Goal: Task Accomplishment & Management: Manage account settings

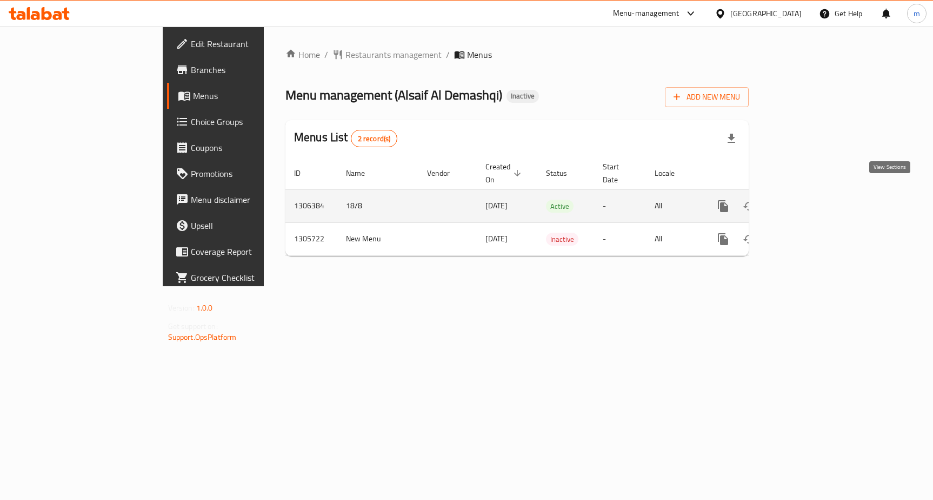
click at [808, 200] on icon "enhanced table" at bounding box center [801, 206] width 13 height 13
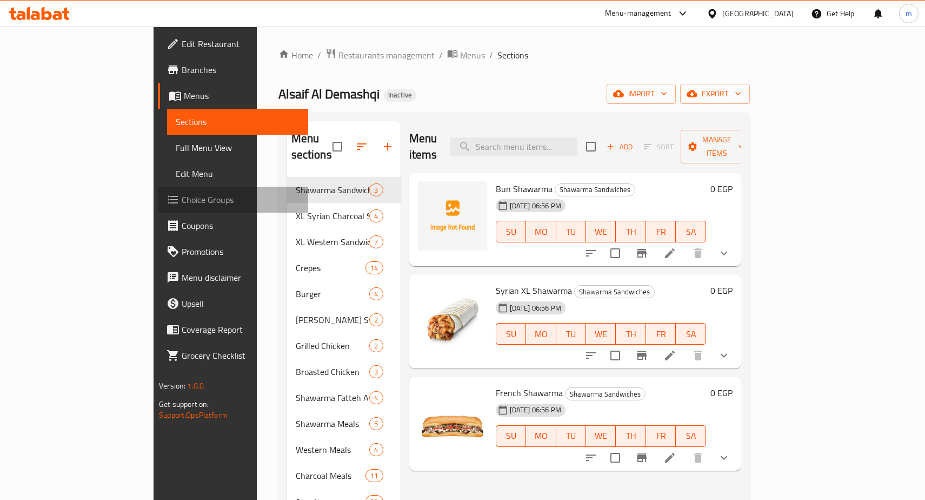
click at [182, 197] on span "Choice Groups" at bounding box center [241, 199] width 118 height 13
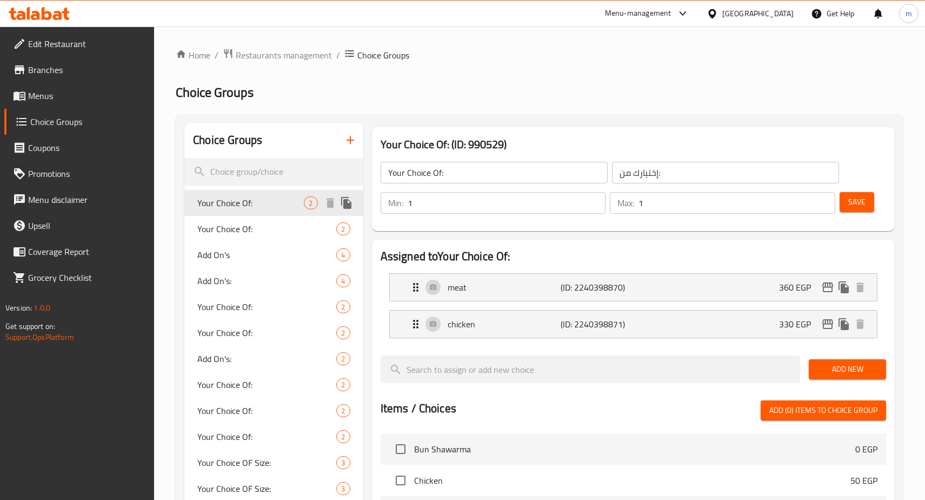
click at [254, 201] on span "Your Choice Of:" at bounding box center [250, 202] width 107 height 13
click at [267, 223] on span "Your Choice Of:" at bounding box center [250, 228] width 107 height 13
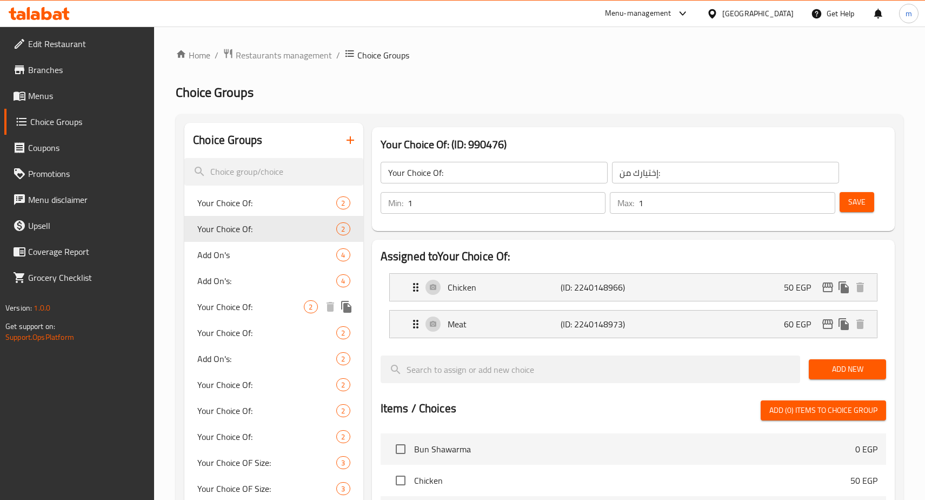
click at [236, 307] on span "Your Choice Of:" at bounding box center [250, 306] width 107 height 13
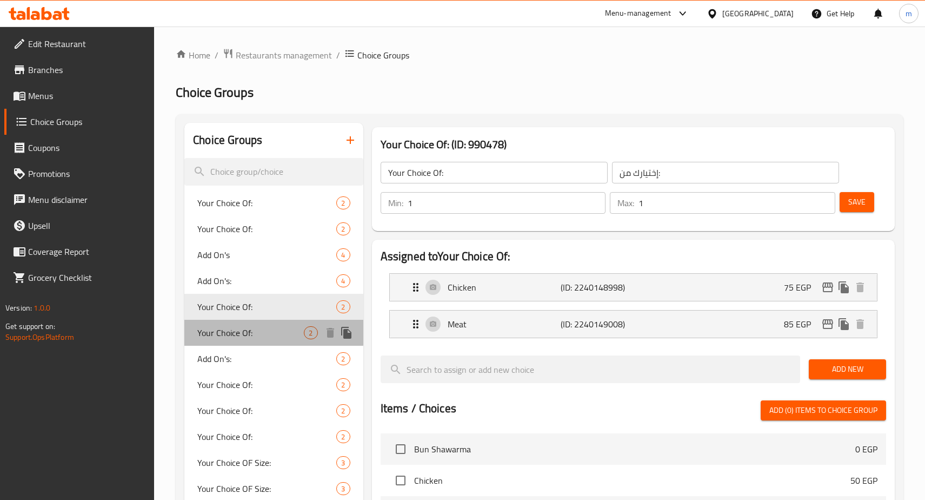
click at [244, 329] on span "Your Choice Of:" at bounding box center [250, 332] width 107 height 13
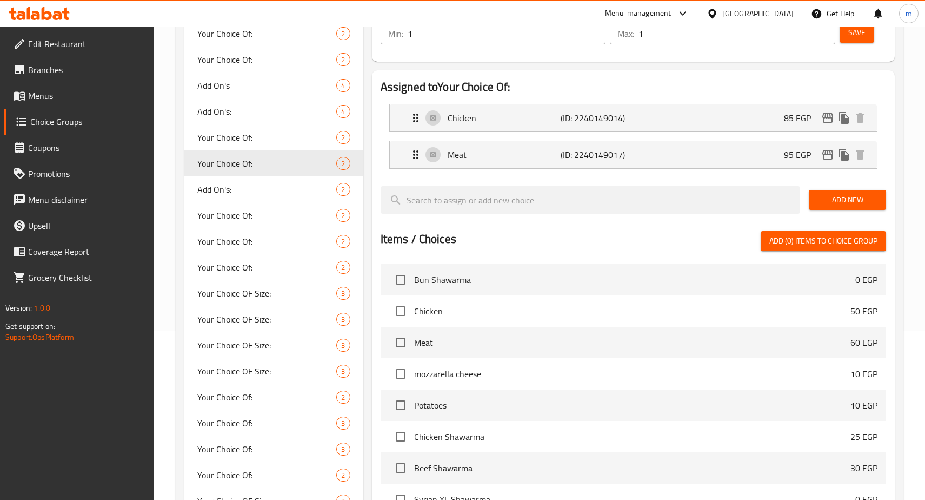
scroll to position [216, 0]
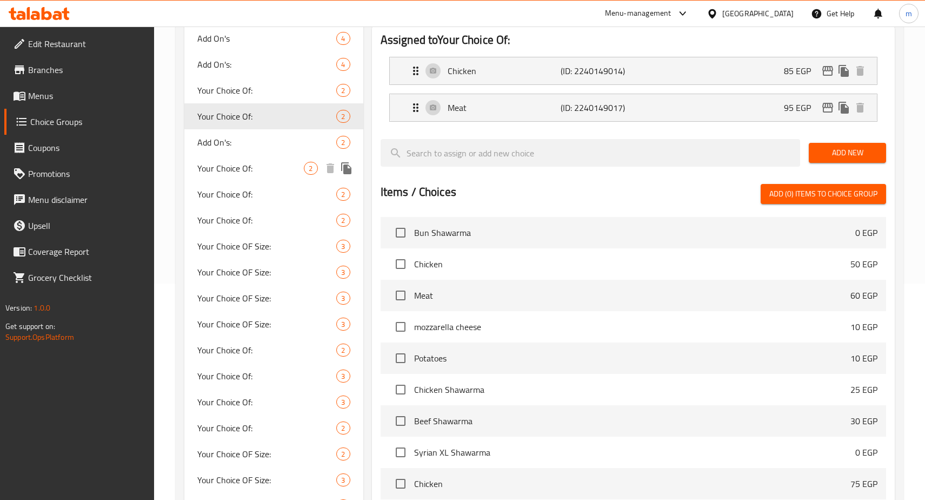
click at [240, 173] on span "Your Choice Of:" at bounding box center [250, 168] width 107 height 13
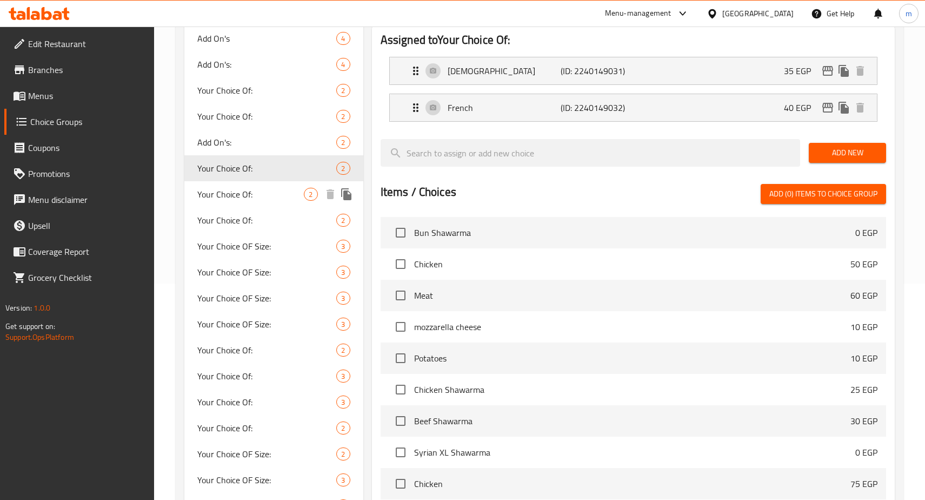
click at [244, 194] on span "Your Choice Of:" at bounding box center [250, 194] width 107 height 13
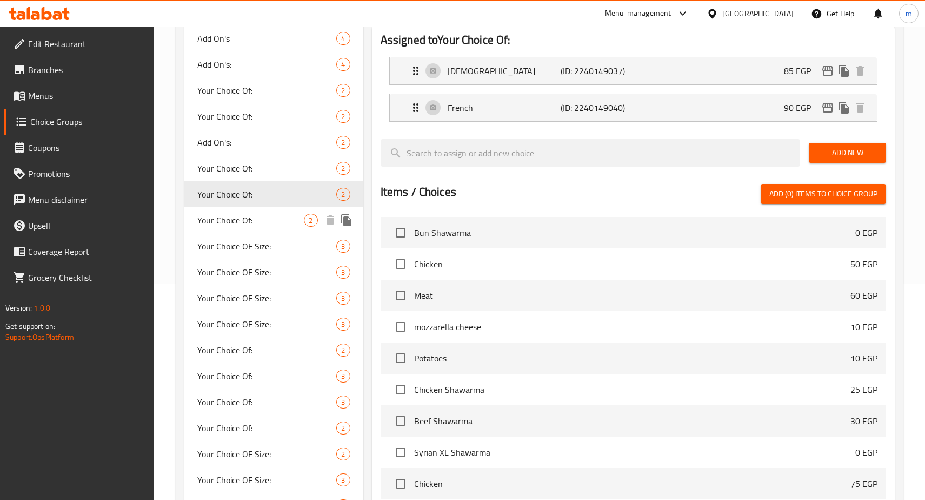
click at [245, 219] on span "Your Choice Of:" at bounding box center [250, 220] width 107 height 13
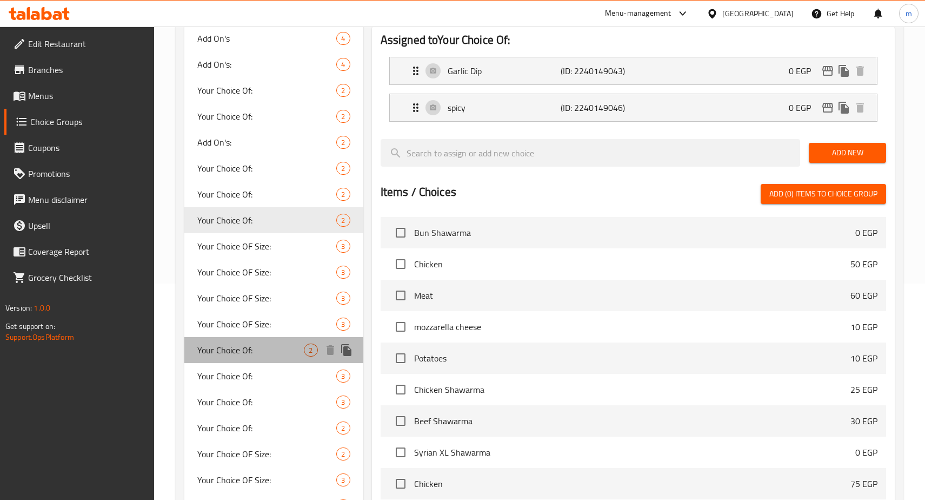
click at [223, 353] on span "Your Choice Of:" at bounding box center [250, 349] width 107 height 13
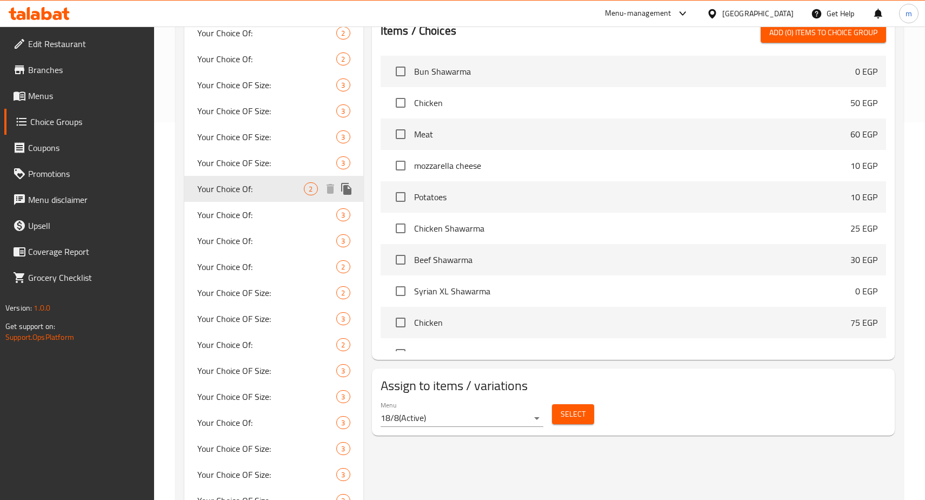
scroll to position [379, 0]
click at [227, 349] on span "Your Choice Of:" at bounding box center [250, 343] width 107 height 13
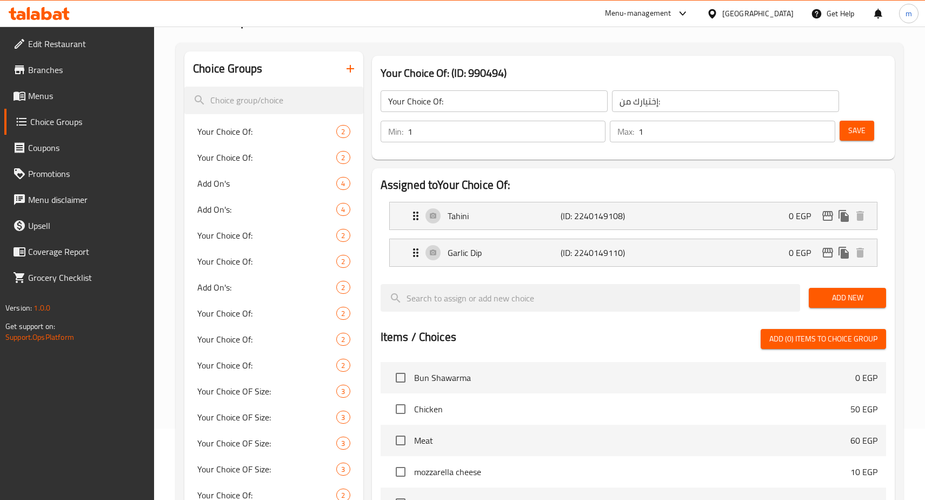
scroll to position [71, 0]
click at [571, 56] on div "Your Choice Of: (ID: 990494) Your Choice Of: ​ إختيارك من: ​ Min: 1 ​ Max: 1 ​ …" at bounding box center [633, 108] width 523 height 104
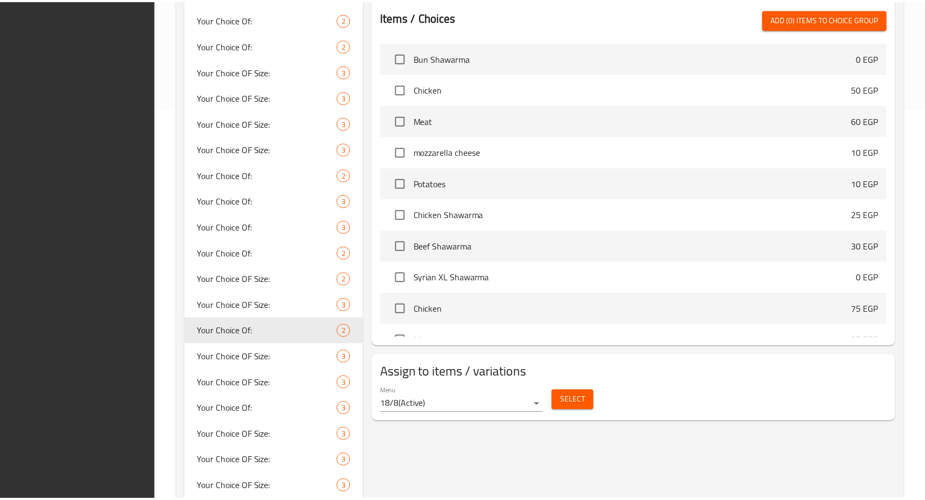
scroll to position [503, 0]
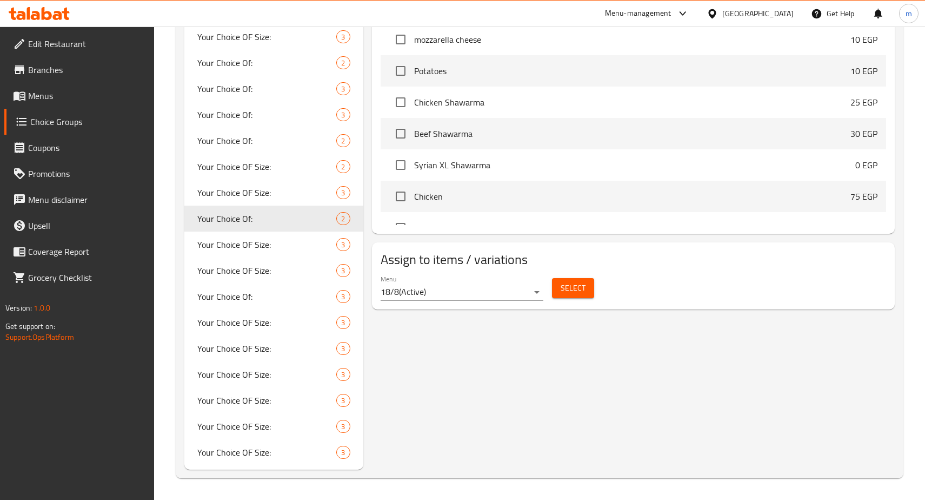
click at [510, 360] on div "Your Choice Of: (ID: 990494) Your Choice Of: ​ إختيارك من: ​ Min: 1 ​ Max: 1 ​ …" at bounding box center [631, 44] width 536 height 850
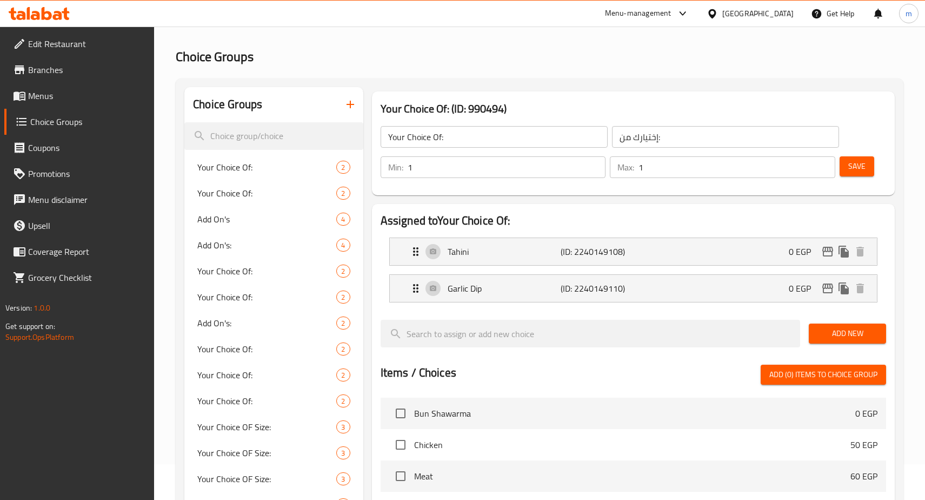
scroll to position [17, 0]
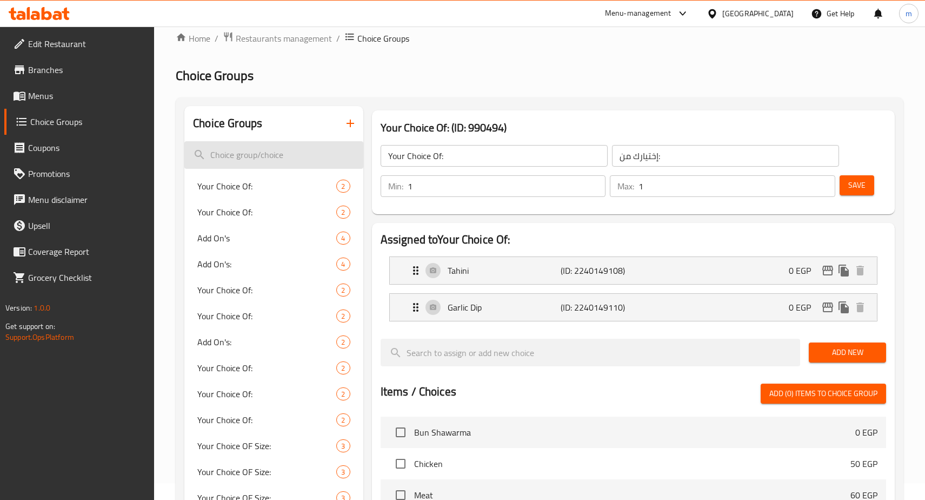
click at [270, 156] on input "search" at bounding box center [273, 155] width 178 height 28
paste input "Your Choice Of:"
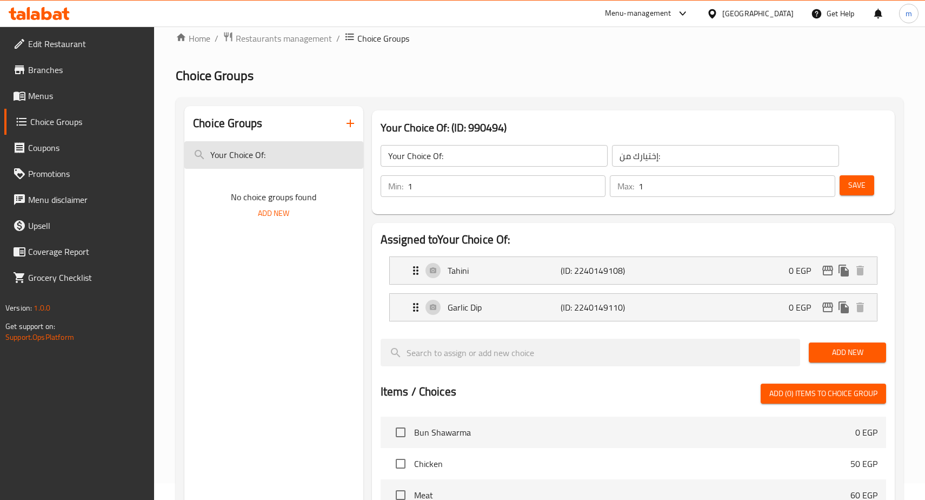
click at [284, 157] on input "Your Choice Of:" at bounding box center [273, 155] width 178 height 28
type input "Y"
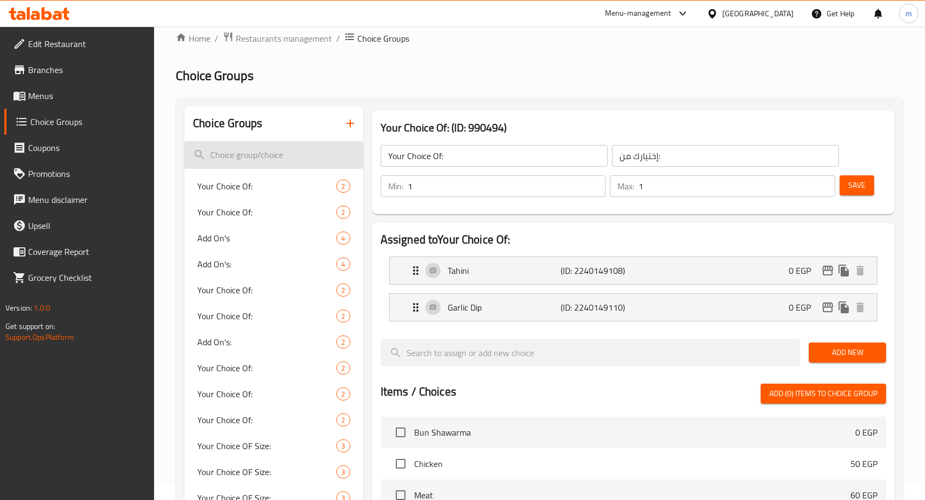
click at [230, 162] on input "search" at bounding box center [273, 155] width 178 height 28
paste input "إختيارك من:"
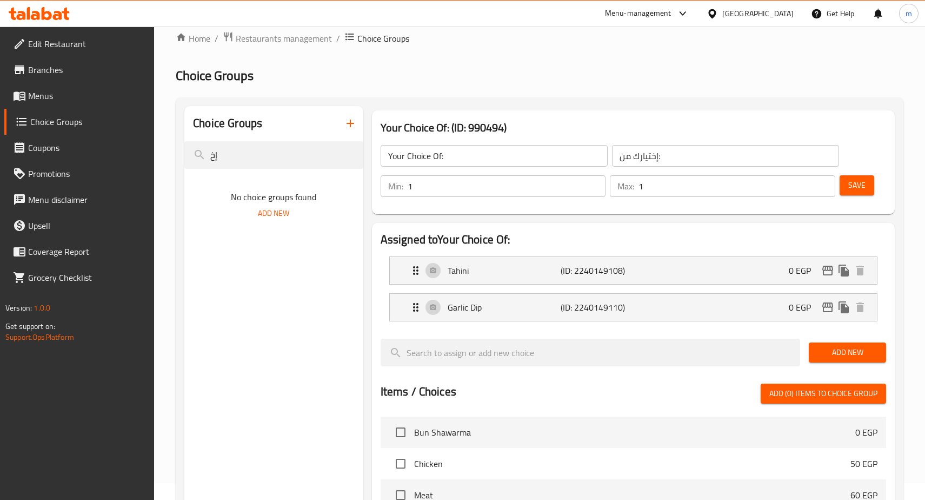
type input "إ"
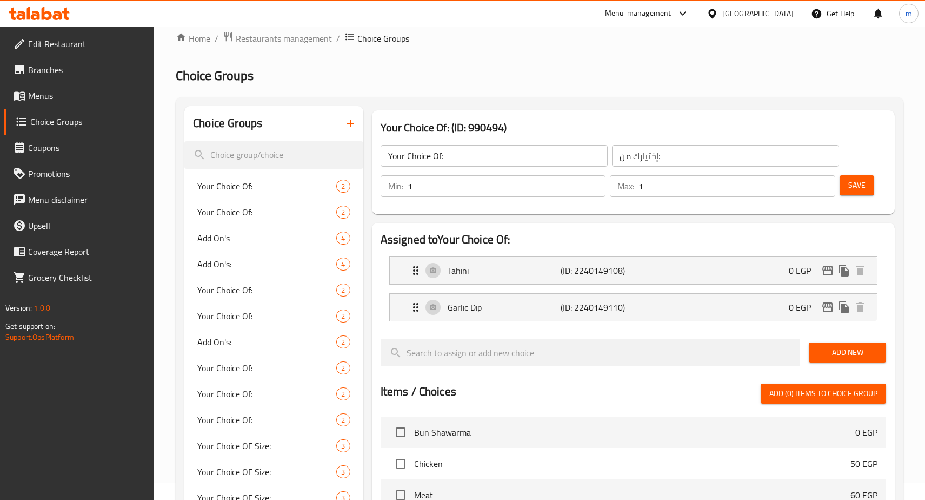
click at [580, 74] on h2 "Choice Groups" at bounding box center [540, 75] width 728 height 17
click at [266, 191] on span "Your Choice Of:" at bounding box center [250, 186] width 107 height 13
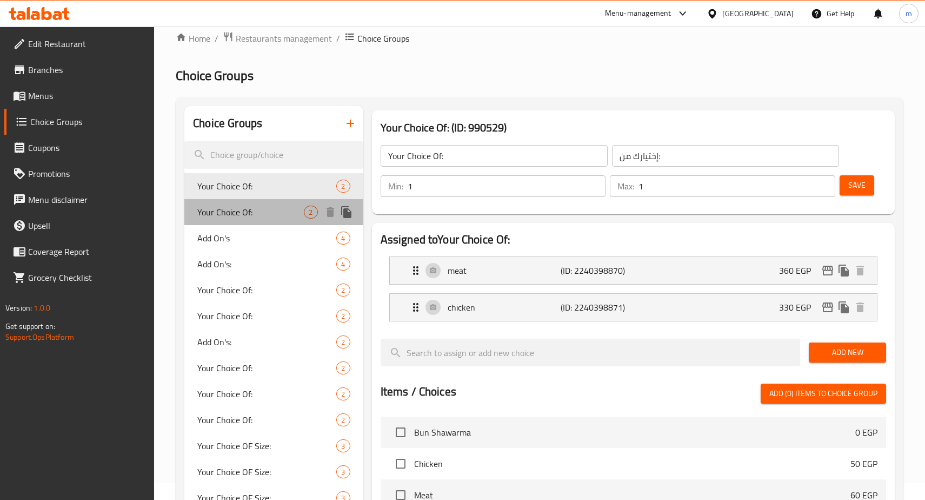
click at [262, 214] on span "Your Choice Of:" at bounding box center [250, 211] width 107 height 13
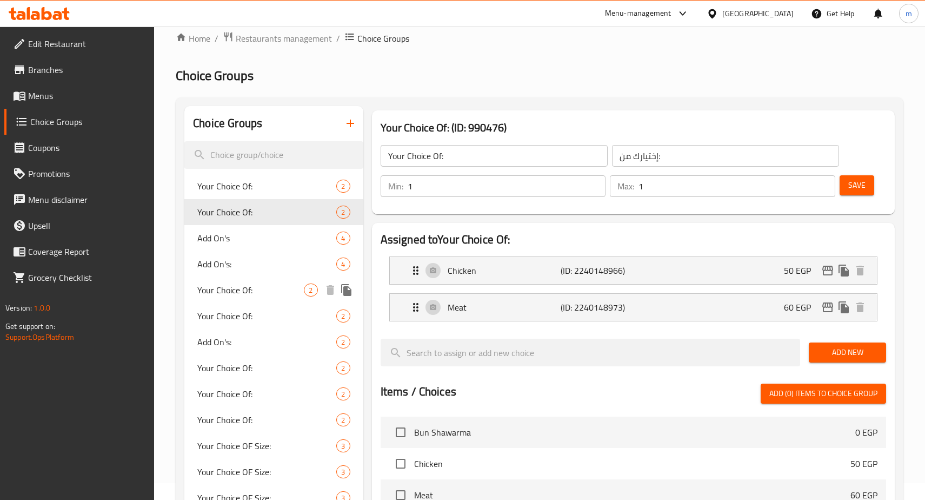
click at [252, 295] on span "Your Choice Of:" at bounding box center [250, 289] width 107 height 13
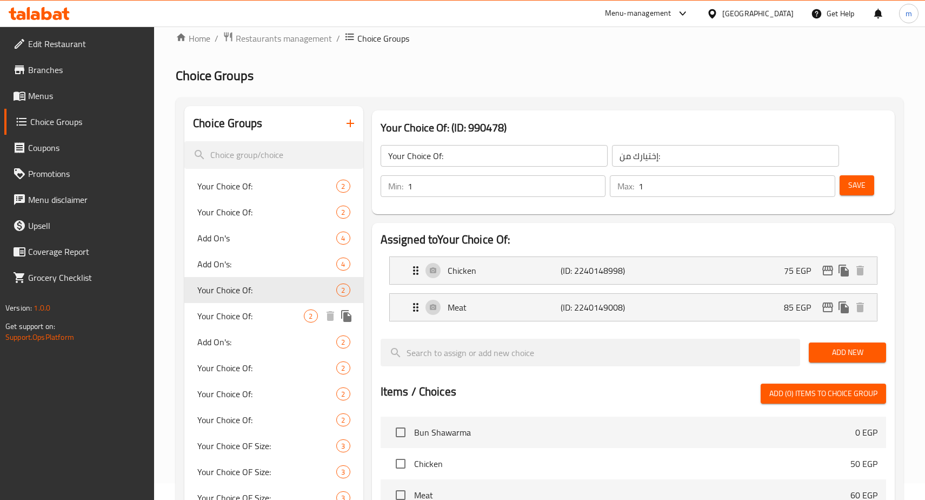
click at [258, 311] on span "Your Choice Of:" at bounding box center [250, 315] width 107 height 13
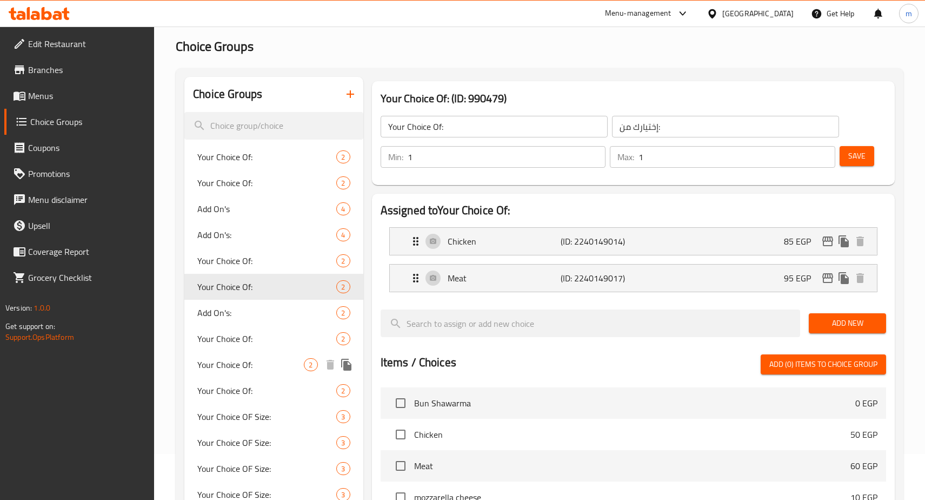
scroll to position [71, 0]
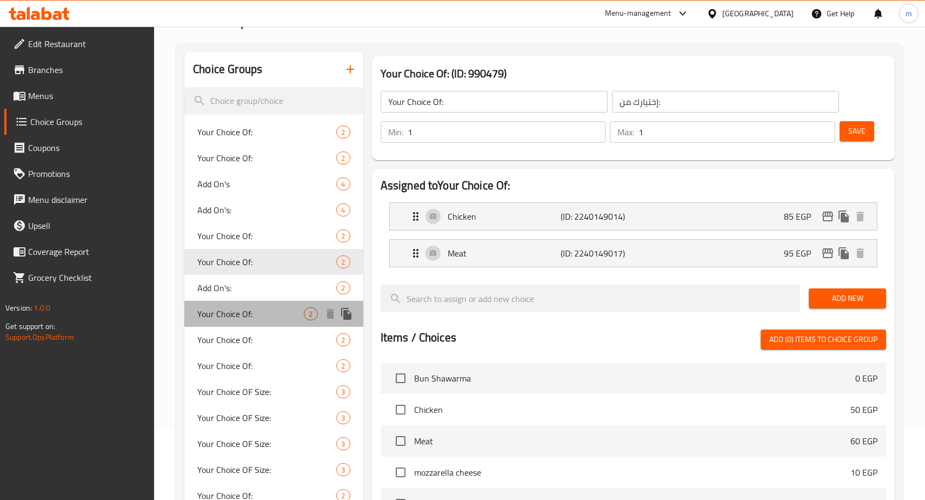
click at [257, 311] on span "Your Choice Of:" at bounding box center [250, 313] width 107 height 13
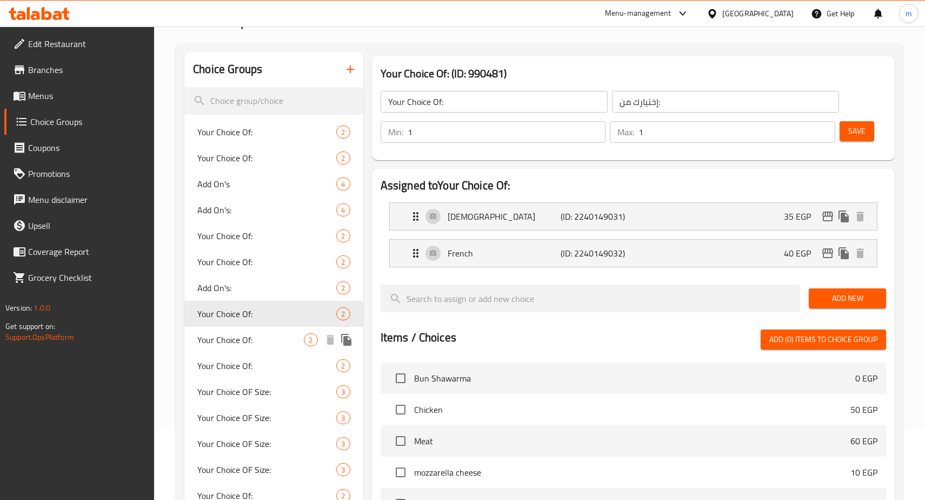
click at [261, 340] on span "Your Choice Of:" at bounding box center [250, 339] width 107 height 13
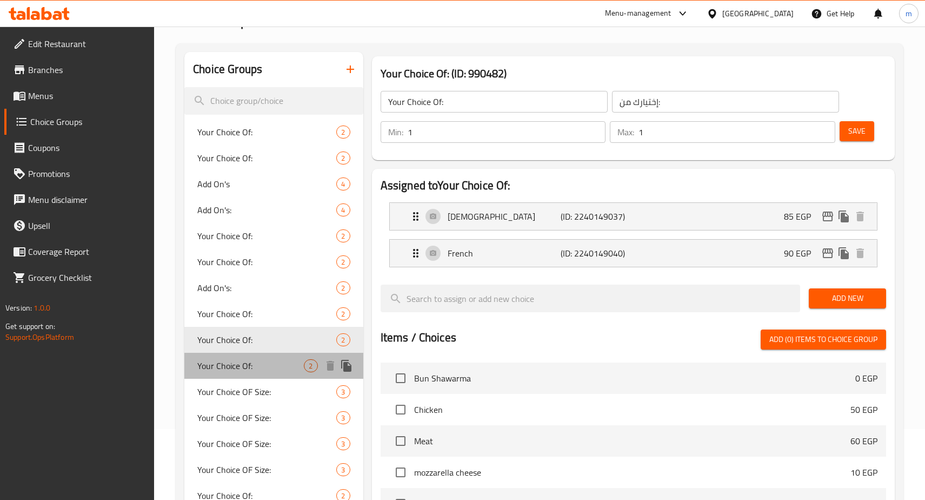
click at [264, 362] on span "Your Choice Of:" at bounding box center [250, 365] width 107 height 13
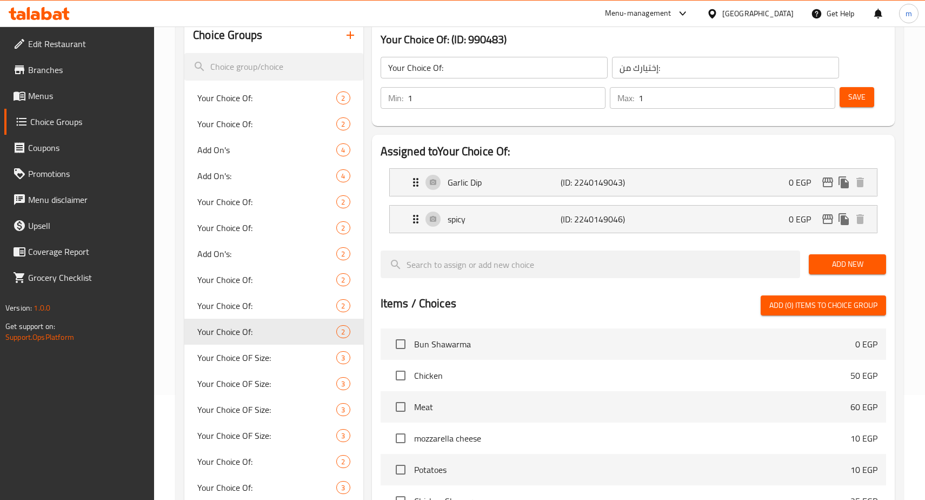
scroll to position [233, 0]
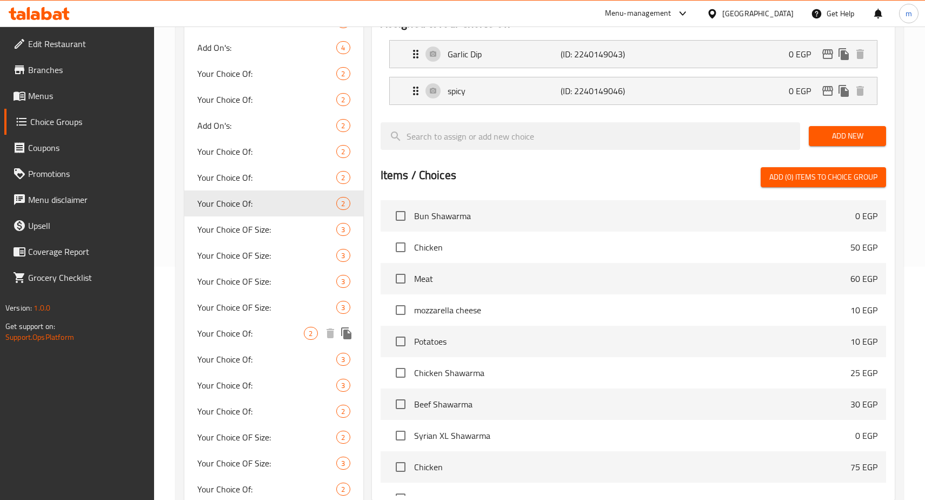
click at [244, 336] on span "Your Choice Of:" at bounding box center [250, 333] width 107 height 13
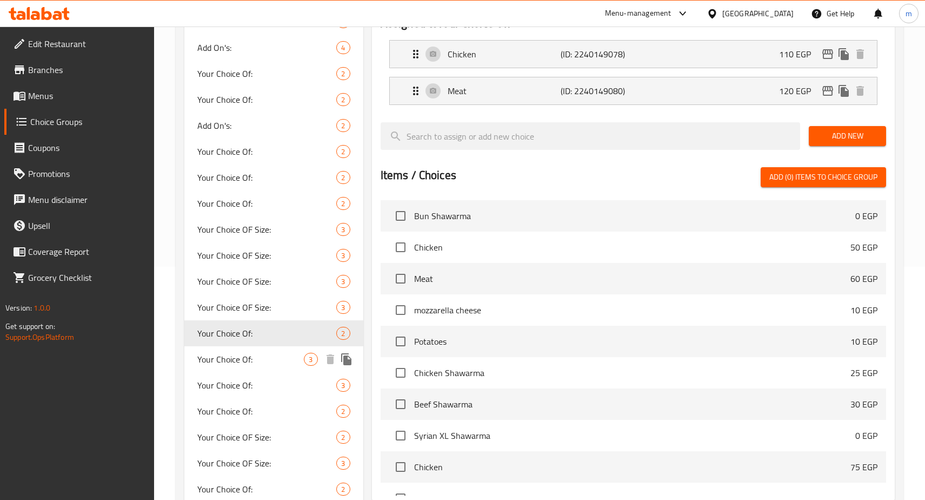
click at [253, 360] on span "Your Choice Of:" at bounding box center [250, 359] width 107 height 13
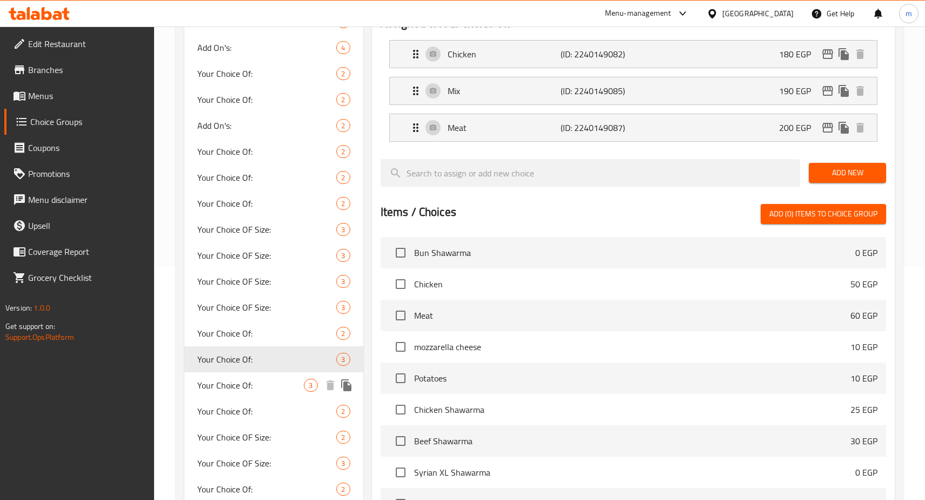
click at [254, 380] on span "Your Choice Of:" at bounding box center [250, 385] width 107 height 13
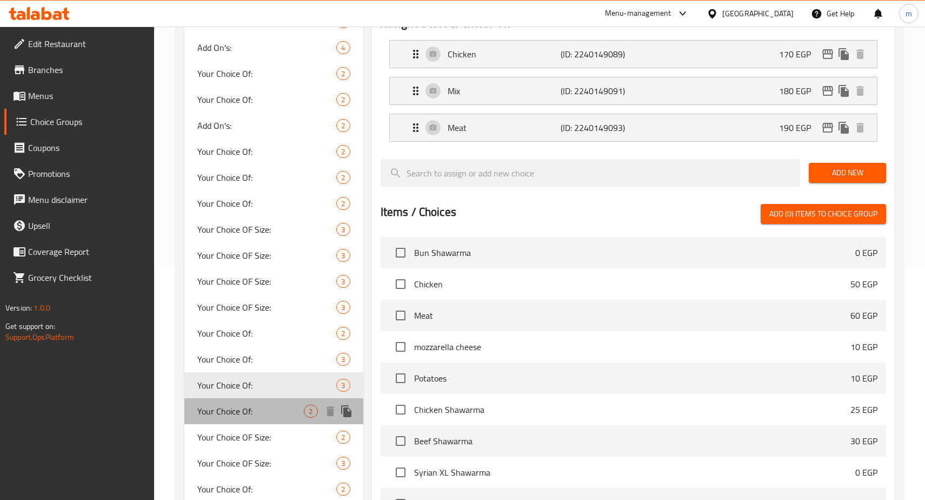
click at [253, 417] on span "Your Choice Of:" at bounding box center [250, 411] width 107 height 13
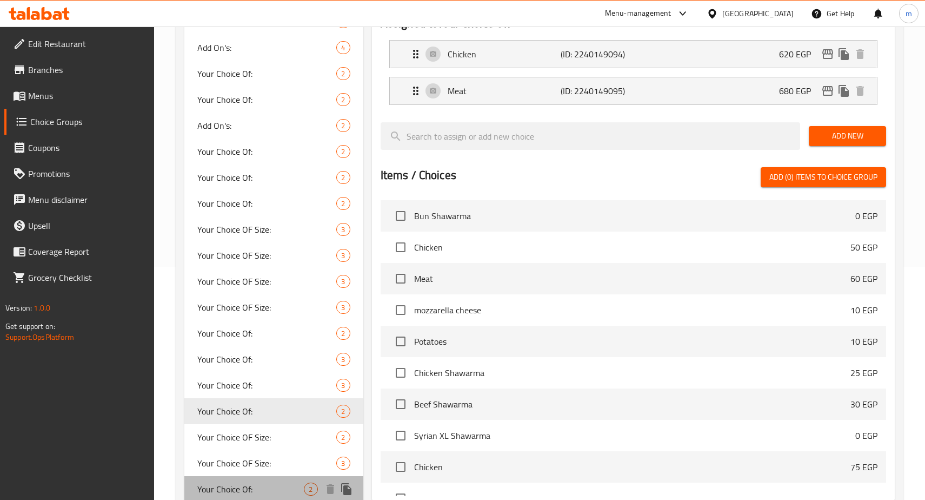
click at [250, 486] on span "Your Choice Of:" at bounding box center [250, 488] width 107 height 13
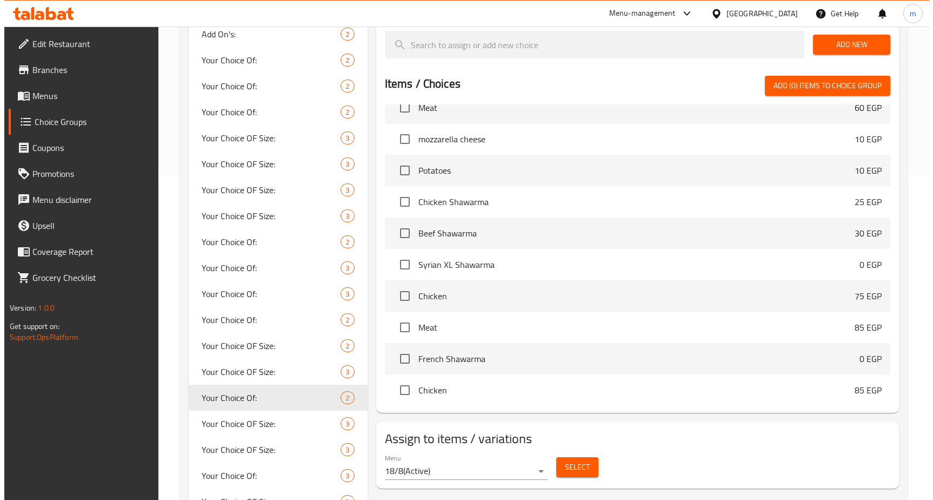
scroll to position [216, 0]
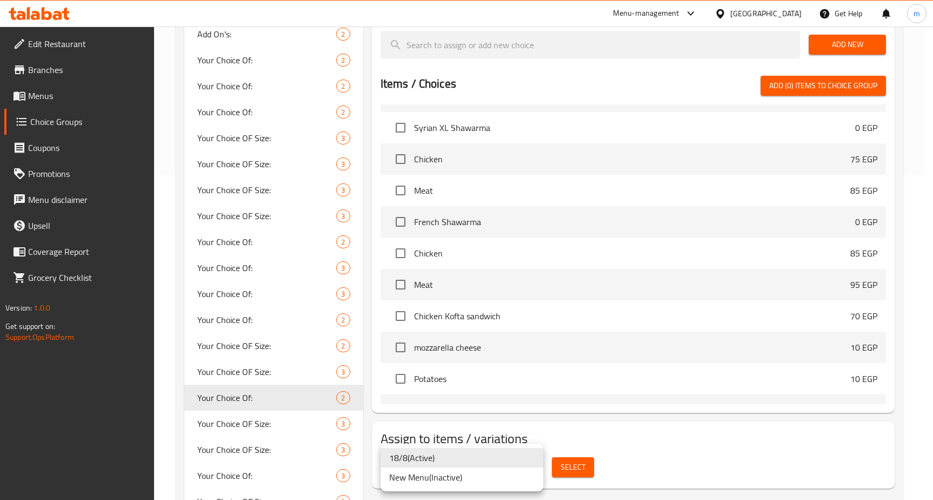
click at [470, 459] on li "18/8 ( Active )" at bounding box center [462, 457] width 163 height 19
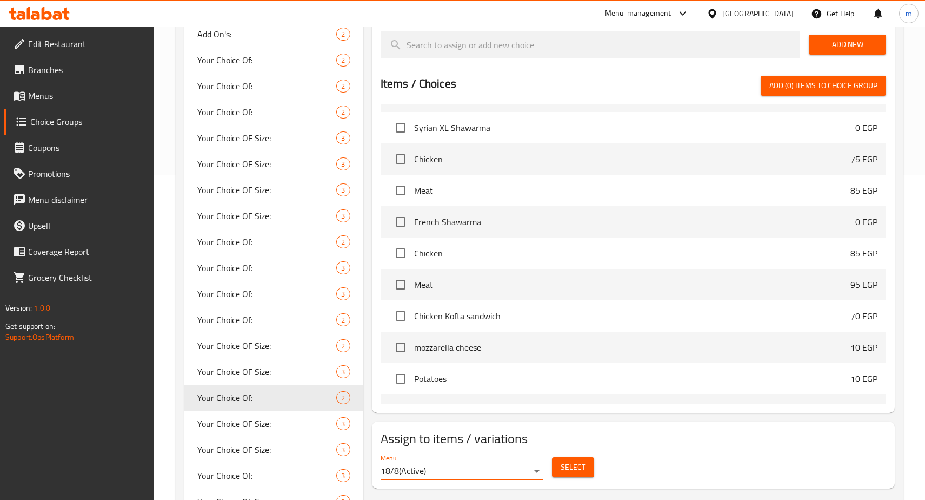
click at [572, 463] on span "Select" at bounding box center [573, 467] width 25 height 14
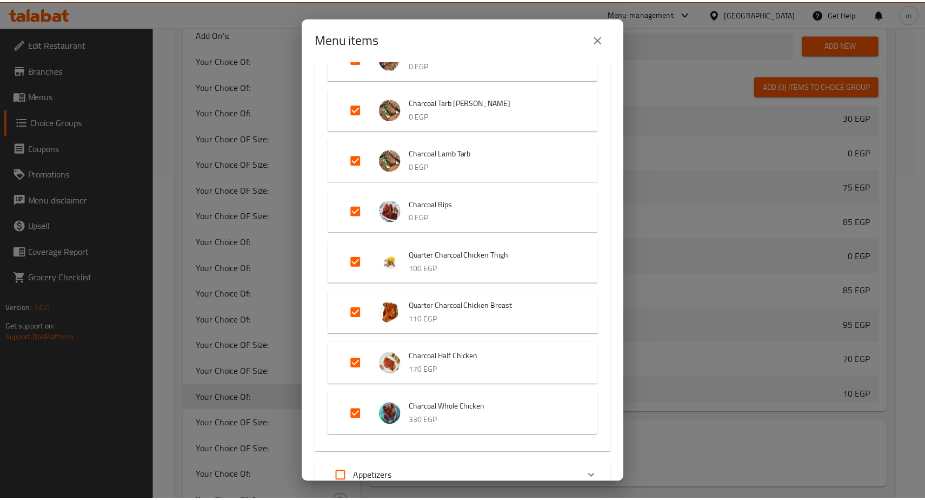
scroll to position [649, 0]
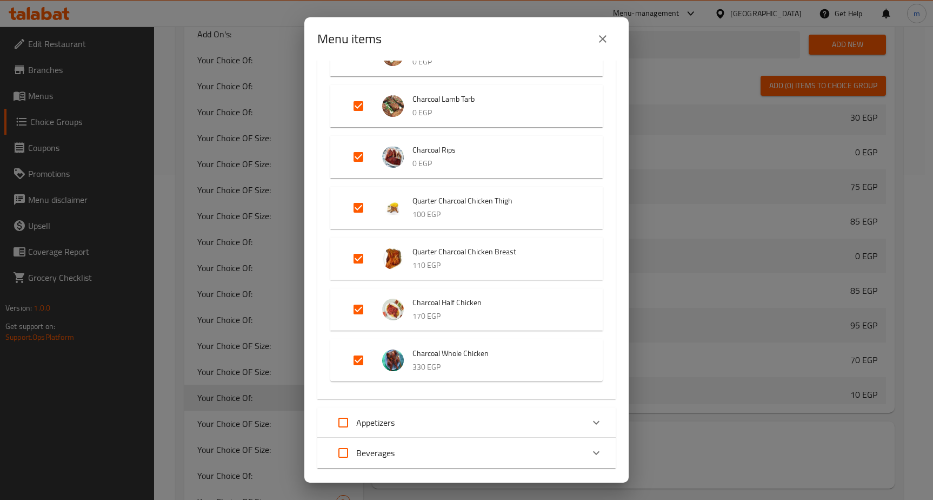
click at [718, 134] on div "Menu items 11 / 88 items selected ​ Shawarma Sandwiches Bun Shawarma 0 EGP Syri…" at bounding box center [466, 250] width 933 height 500
click at [606, 40] on icon "close" at bounding box center [602, 38] width 13 height 13
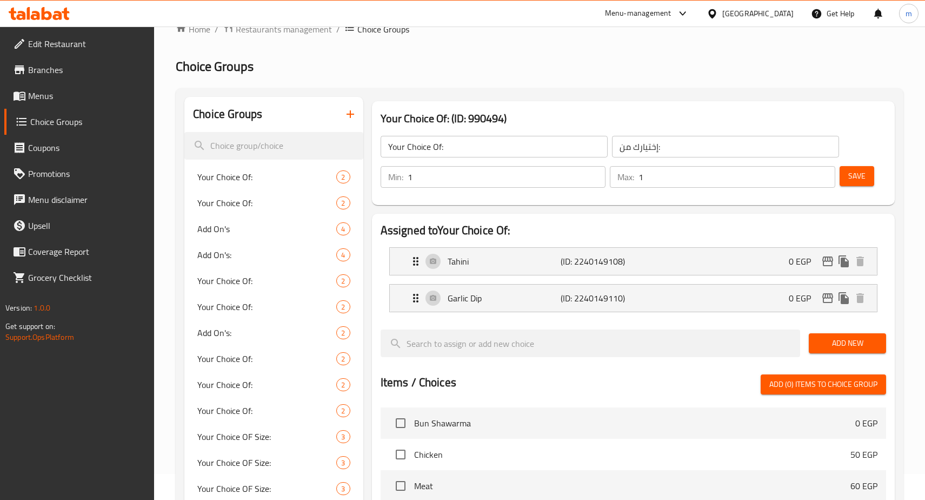
scroll to position [0, 0]
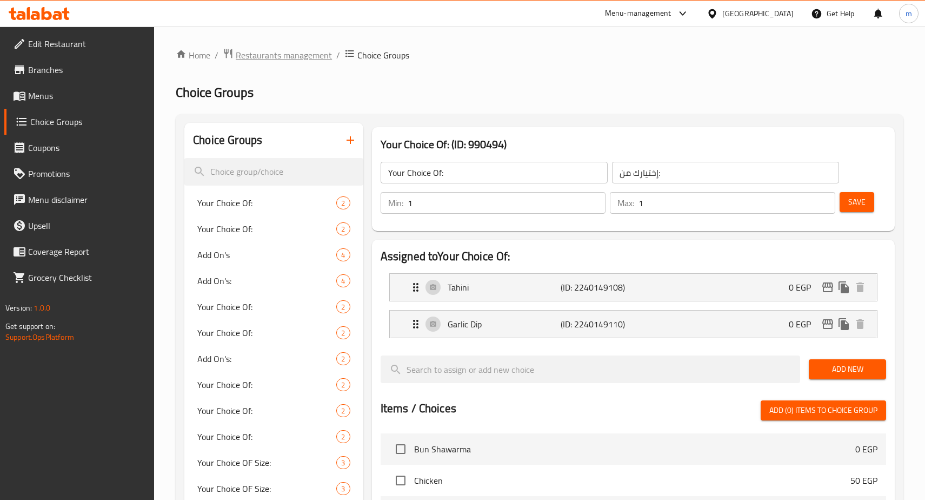
click at [255, 53] on span "Restaurants management" at bounding box center [284, 55] width 96 height 13
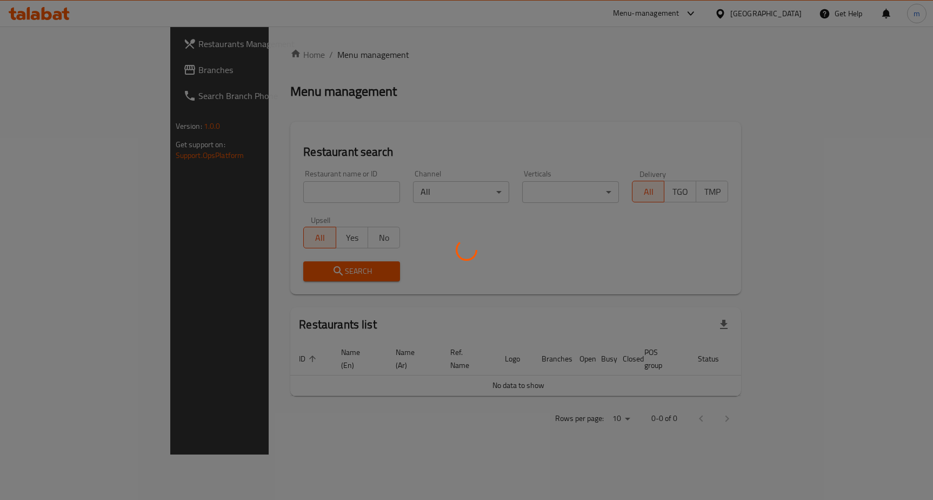
click at [54, 72] on div at bounding box center [466, 250] width 933 height 500
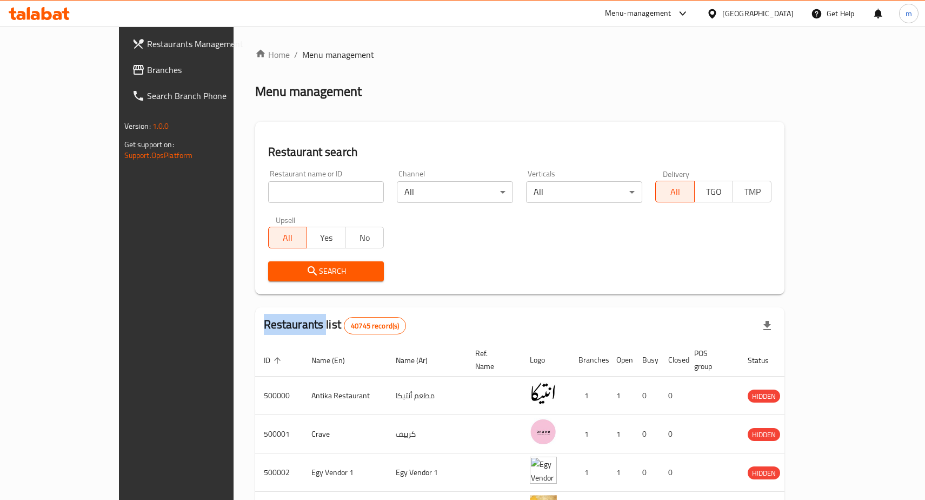
click at [54, 72] on div at bounding box center [462, 250] width 925 height 500
click at [147, 72] on span "Branches" at bounding box center [206, 69] width 118 height 13
